Goal: Information Seeking & Learning: Learn about a topic

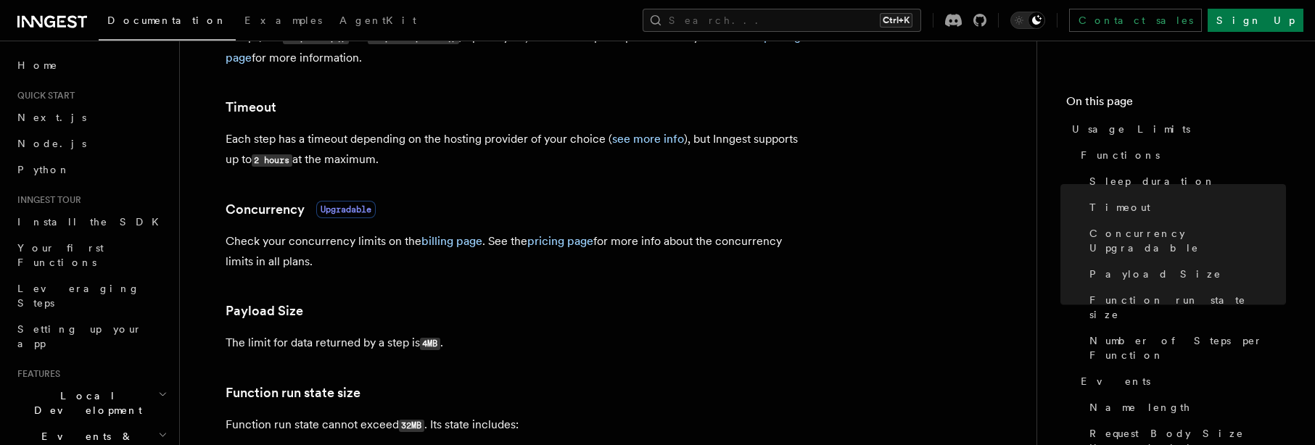
scroll to position [363, 0]
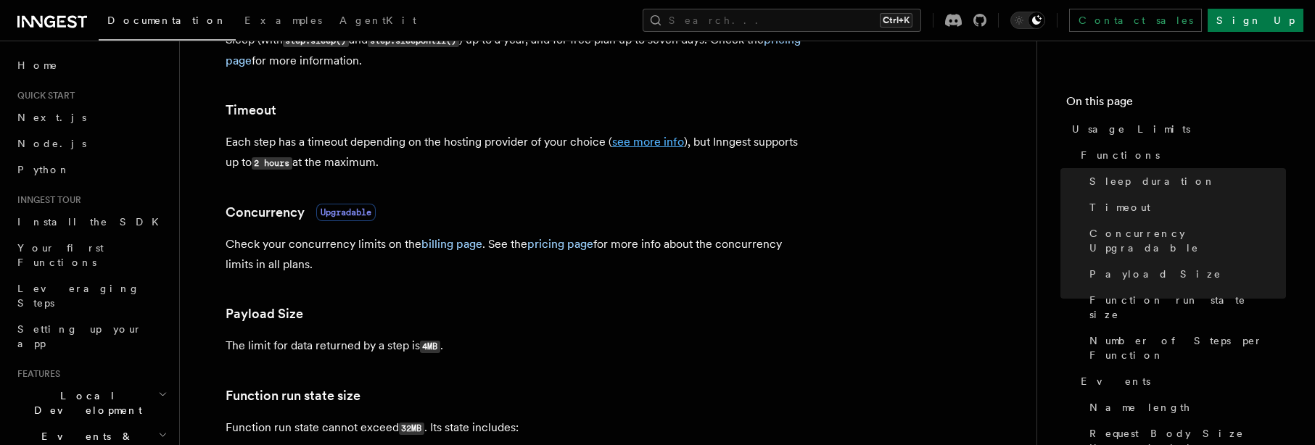
click at [634, 141] on link "see more info" at bounding box center [648, 142] width 72 height 14
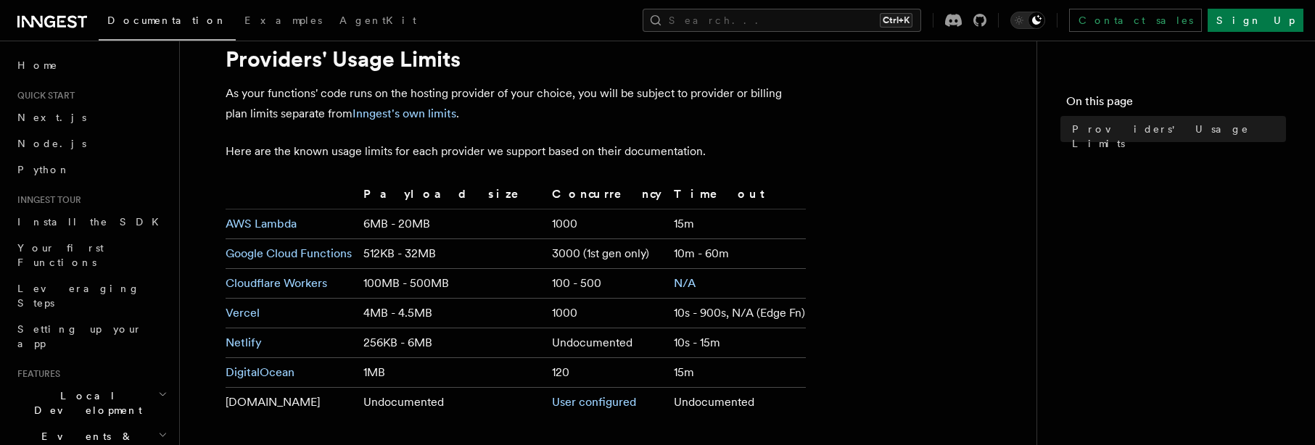
scroll to position [73, 0]
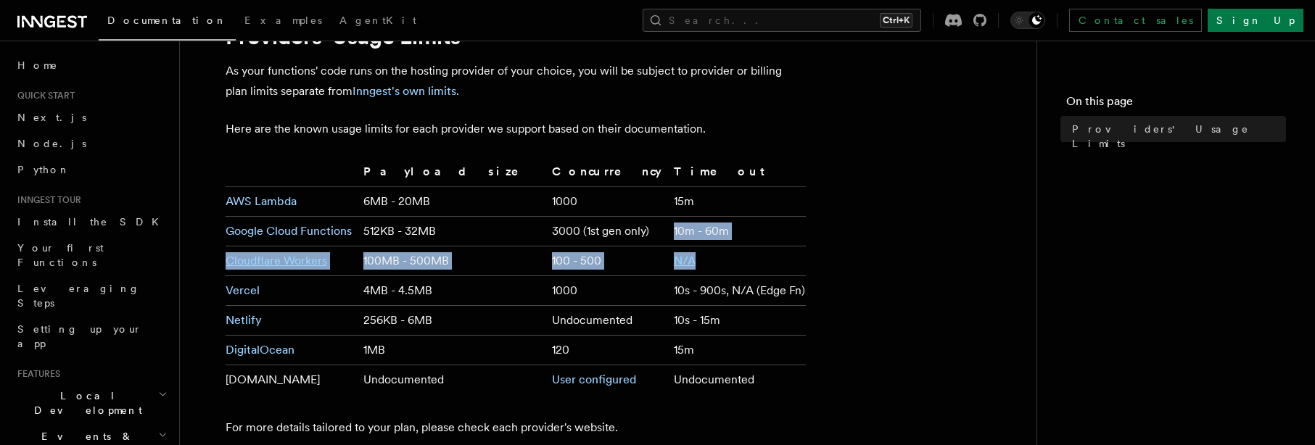
drag, startPoint x: 634, startPoint y: 227, endPoint x: 708, endPoint y: 268, distance: 83.7
click at [708, 266] on tbody "AWS Lambda 6MB - 20MB 1000 15m Google Cloud Functions 512KB - 32MB 3000 (1st ge…" at bounding box center [515, 291] width 580 height 208
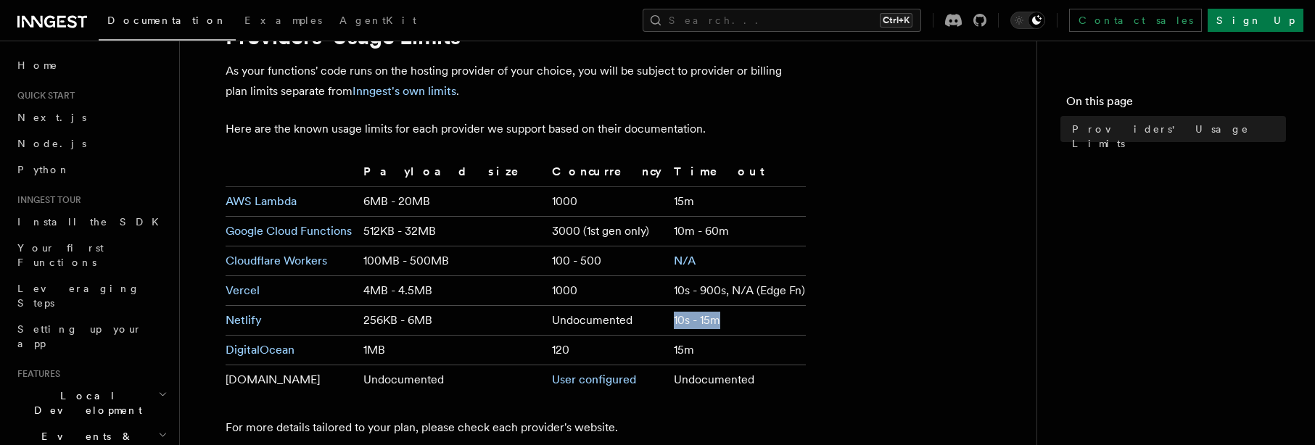
drag, startPoint x: 645, startPoint y: 321, endPoint x: 701, endPoint y: 324, distance: 56.6
click at [701, 324] on td "10s - 15m" at bounding box center [737, 321] width 138 height 30
click at [674, 263] on link "N/A" at bounding box center [685, 261] width 22 height 14
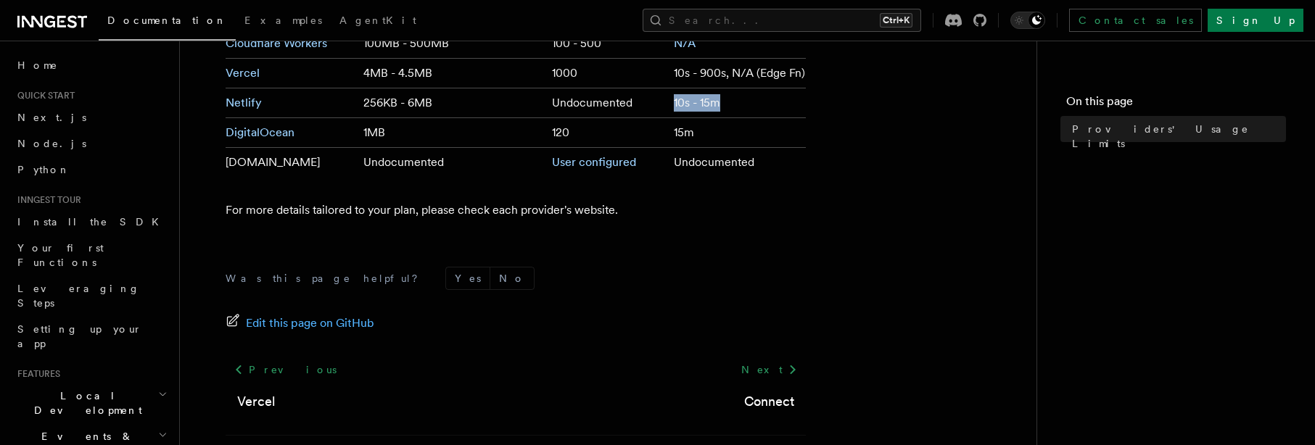
scroll to position [353, 0]
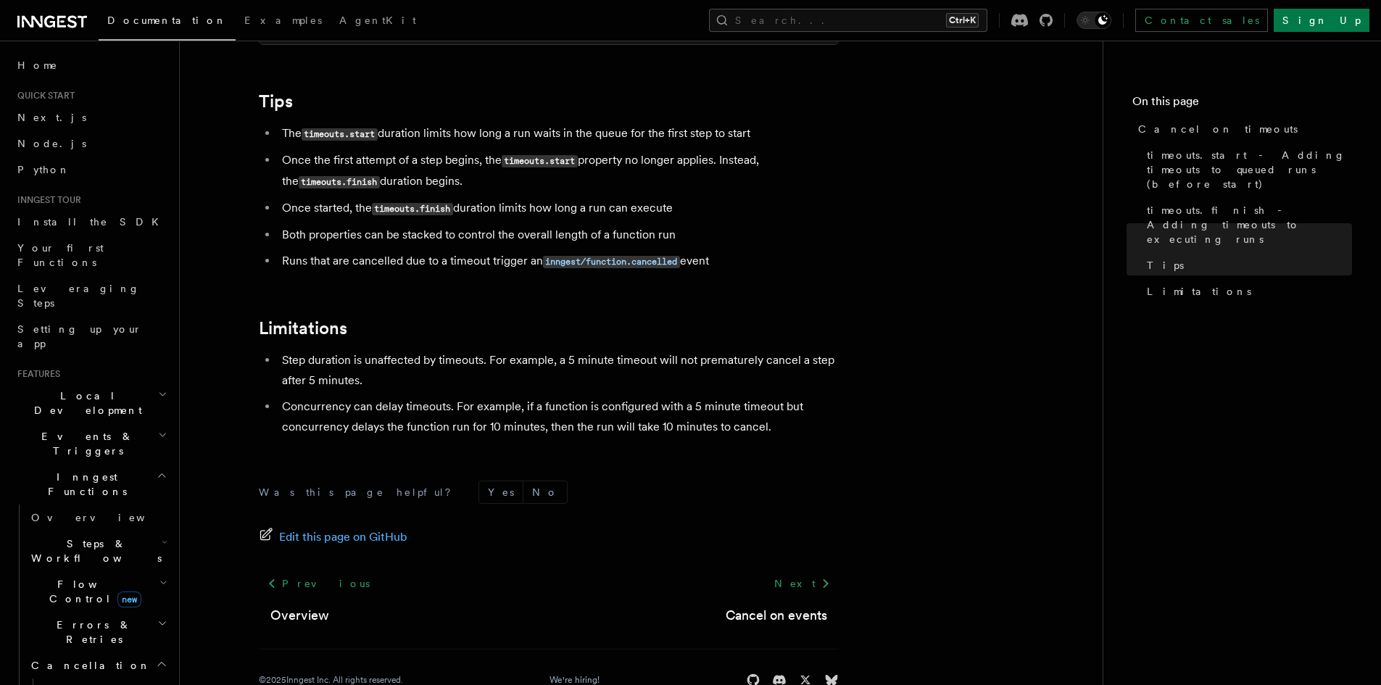
scroll to position [1322, 0]
